Goal: Task Accomplishment & Management: Use online tool/utility

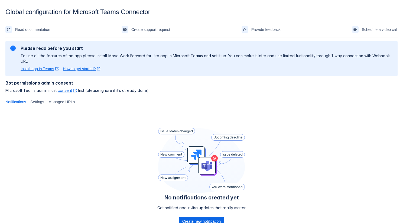
scroll to position [43, 0]
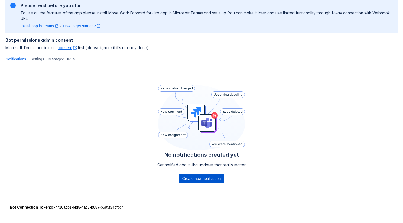
click at [194, 179] on span "Create new notification" at bounding box center [201, 178] width 38 height 9
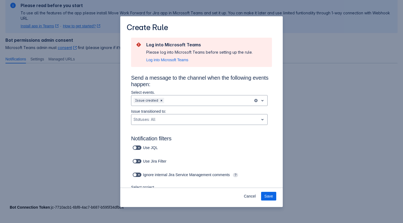
click at [179, 63] on section "Log into Microsoft Teams Please log into Microsoft Teams before setting up the …" at bounding box center [201, 52] width 141 height 29
click at [179, 60] on span "Log into Microsoft Teams" at bounding box center [167, 59] width 42 height 5
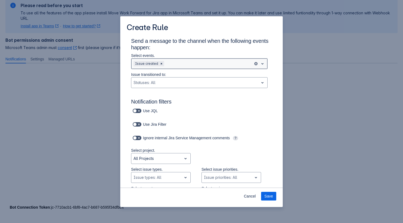
click at [188, 61] on div "Scrollable content" at bounding box center [208, 63] width 86 height 7
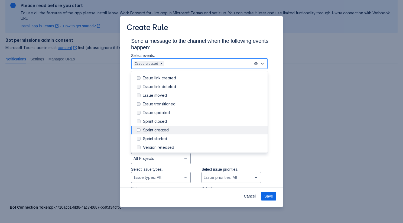
scroll to position [50, 0]
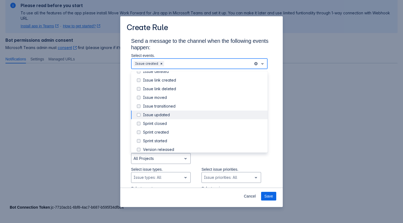
click at [172, 116] on div "Issue updated" at bounding box center [203, 114] width 121 height 5
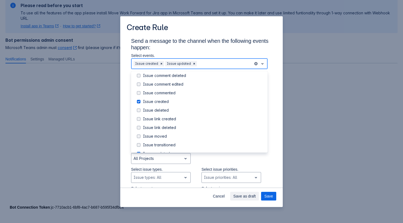
scroll to position [6, 0]
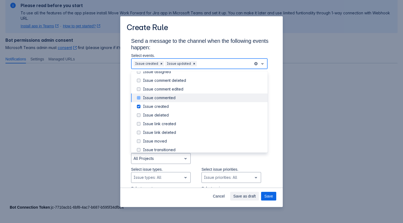
click at [166, 101] on div "Issue commented" at bounding box center [199, 98] width 137 height 9
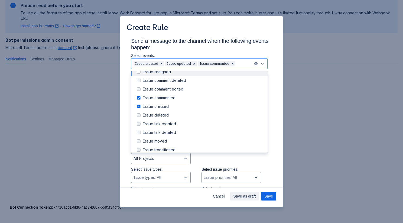
click at [205, 46] on h3 "Send a message to the channel when the following events happen:" at bounding box center [201, 45] width 141 height 15
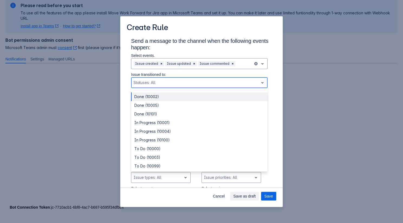
click at [179, 86] on div "Statuses: All" at bounding box center [194, 82] width 127 height 9
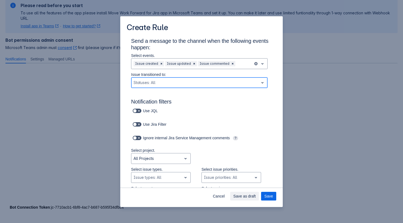
click at [179, 86] on div "Statuses: All" at bounding box center [194, 82] width 127 height 9
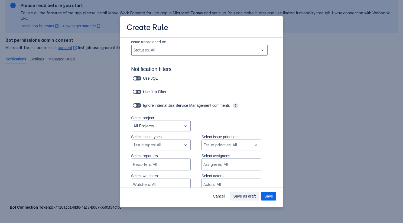
scroll to position [41, 0]
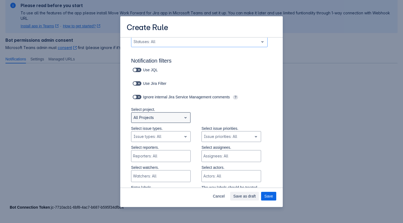
click at [178, 115] on div "Scrollable content" at bounding box center [157, 117] width 46 height 7
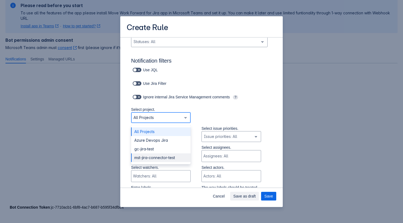
click at [175, 155] on div "mst-jira-connector-test" at bounding box center [161, 157] width 60 height 9
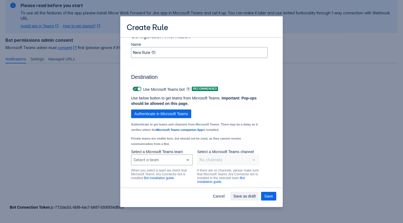
scroll to position [358, 0]
click at [175, 154] on p "Select a Microsoft Teams team" at bounding box center [162, 151] width 62 height 5
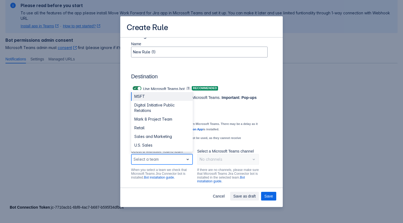
click at [175, 162] on div "Scrollable content" at bounding box center [158, 159] width 48 height 7
click at [170, 150] on div "U.S. Sales" at bounding box center [162, 145] width 62 height 9
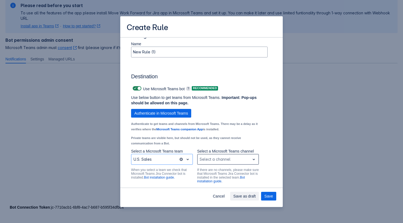
click at [207, 163] on div "Scrollable content" at bounding box center [224, 159] width 48 height 7
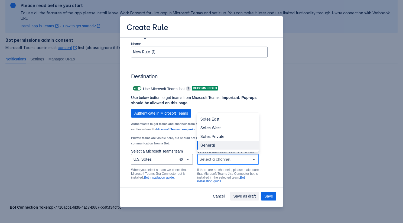
click at [210, 150] on div "General" at bounding box center [228, 145] width 62 height 9
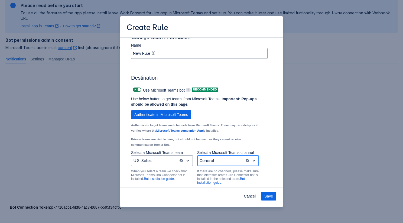
scroll to position [330, 0]
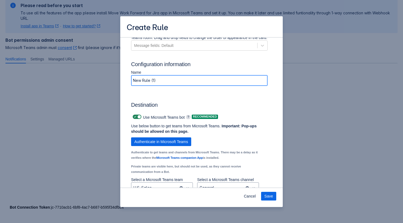
click at [160, 84] on input "New Rule (1)" at bounding box center [199, 81] width 136 height 10
click at [160, 85] on input "Bot Rule -> [GEOGRAPHIC_DATA]Sales -> General" at bounding box center [199, 81] width 136 height 10
type input "Bot Rule -> US Sales -> General"
click at [275, 197] on button "Save" at bounding box center [268, 196] width 15 height 9
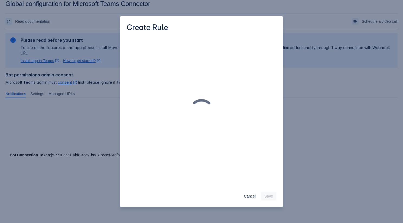
scroll to position [8, 0]
